Goal: Navigation & Orientation: Find specific page/section

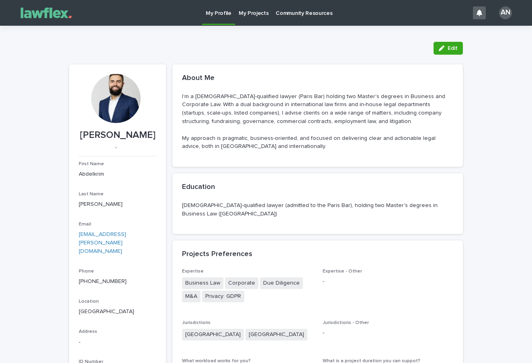
click at [219, 12] on p "My Profile" at bounding box center [219, 8] width 26 height 17
click at [243, 14] on p "My Projects" at bounding box center [254, 8] width 30 height 17
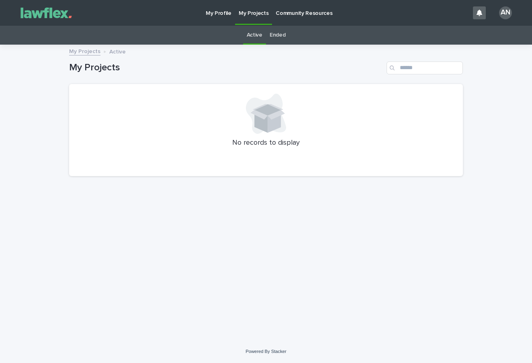
click at [55, 15] on img at bounding box center [46, 13] width 60 height 16
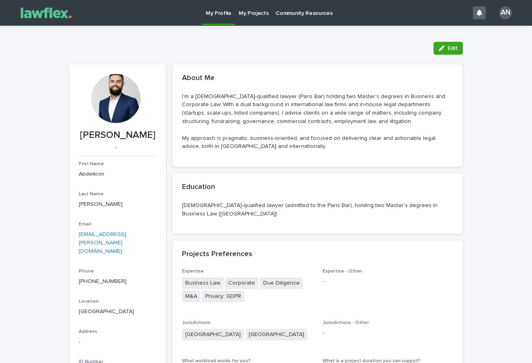
click at [318, 8] on p "Community Resources" at bounding box center [304, 8] width 57 height 17
